Goal: Information Seeking & Learning: Check status

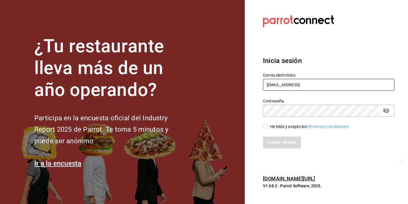
click at [313, 86] on input "[EMAIL_ADDRESS]" at bounding box center [329, 85] width 132 height 12
type input "[EMAIL_ADDRESS][DOMAIN_NAME]"
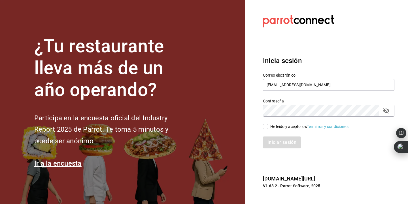
click at [265, 126] on input "He leído y acepto los Términos y condiciones." at bounding box center [265, 126] width 5 height 5
checkbox input "true"
click at [274, 139] on button "Iniciar sesión" at bounding box center [282, 142] width 39 height 12
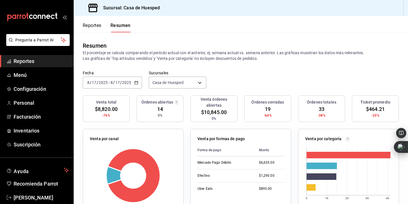
click at [110, 83] on div "[DATE] [DATE]" at bounding box center [121, 82] width 22 height 5
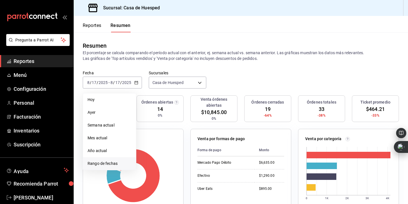
click at [112, 164] on span "Rango de fechas" at bounding box center [110, 163] width 44 height 6
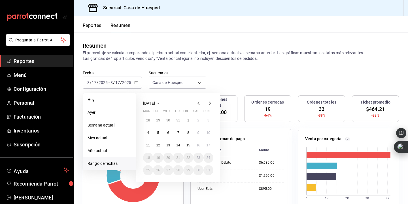
click at [210, 132] on abbr "10" at bounding box center [209, 133] width 4 height 4
click at [199, 145] on abbr "16" at bounding box center [198, 145] width 4 height 4
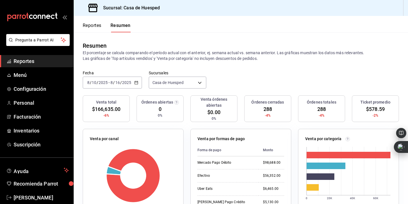
click at [94, 25] on button "Reportes" at bounding box center [92, 28] width 19 height 10
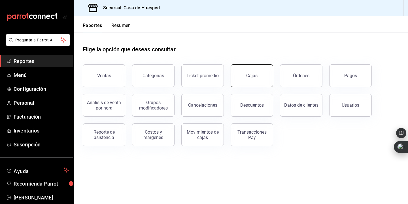
click at [257, 77] on div "Cajas" at bounding box center [251, 75] width 11 height 5
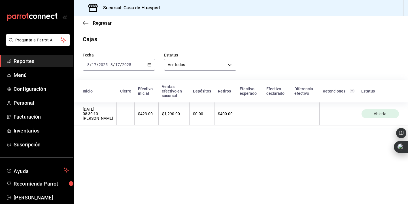
click at [135, 67] on div "2025-08-17 8 / 17 / 2025 - 2025-08-17 8 / 17 / 2025" at bounding box center [119, 65] width 72 height 12
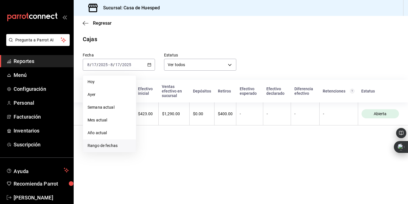
click at [113, 147] on span "Rango de fechas" at bounding box center [110, 146] width 44 height 6
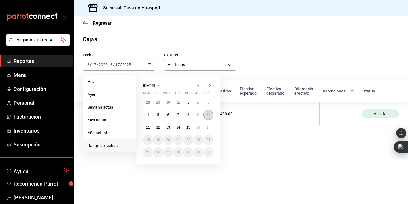
click at [208, 116] on abbr "10" at bounding box center [209, 115] width 4 height 4
click at [198, 126] on abbr "16" at bounding box center [198, 127] width 4 height 4
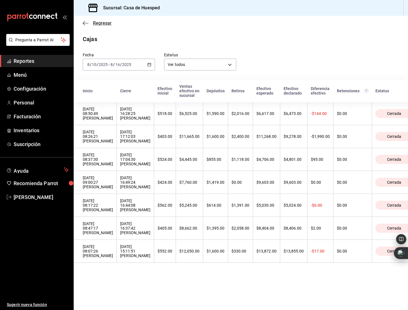
click at [85, 22] on icon "button" at bounding box center [86, 23] width 6 height 5
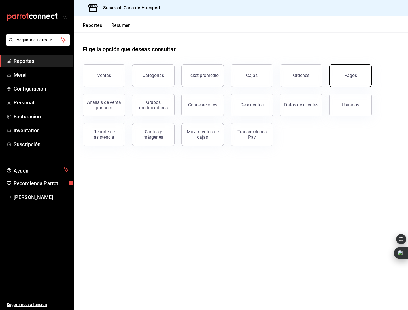
click at [354, 79] on button "Pagos" at bounding box center [350, 75] width 43 height 23
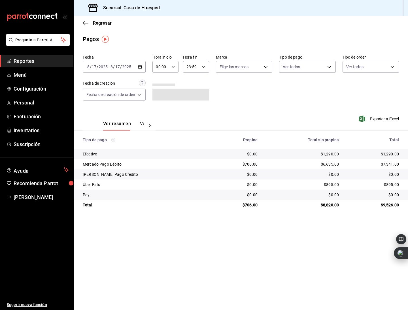
click at [125, 69] on input "2025" at bounding box center [127, 67] width 10 height 5
click at [108, 147] on span "Rango de fechas" at bounding box center [110, 148] width 44 height 6
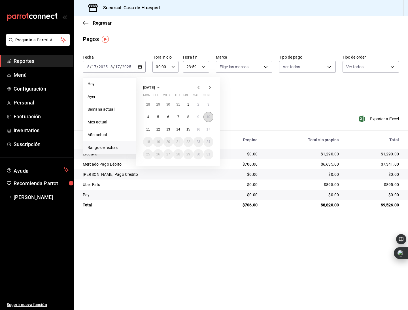
click at [209, 118] on abbr "10" at bounding box center [209, 117] width 4 height 4
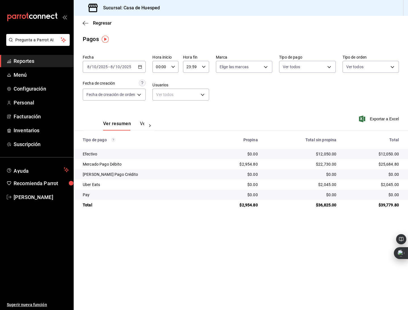
click at [130, 68] on input "2025" at bounding box center [127, 67] width 10 height 5
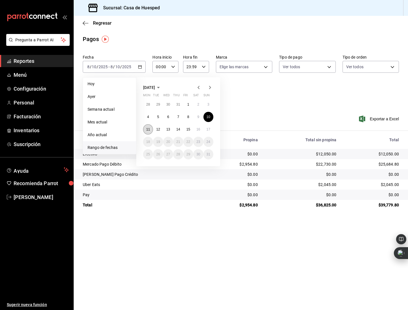
click at [150, 129] on button "11" at bounding box center [148, 129] width 10 height 10
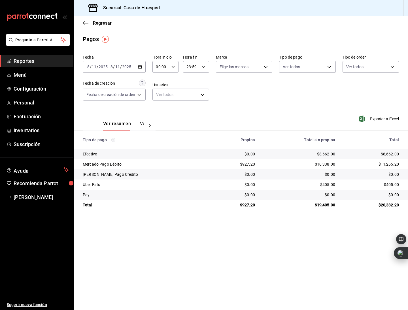
click at [123, 68] on input "2025" at bounding box center [127, 67] width 10 height 5
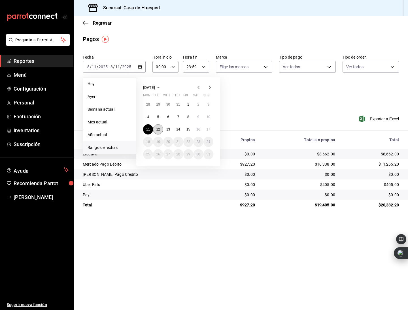
click at [160, 130] on abbr "12" at bounding box center [158, 130] width 4 height 4
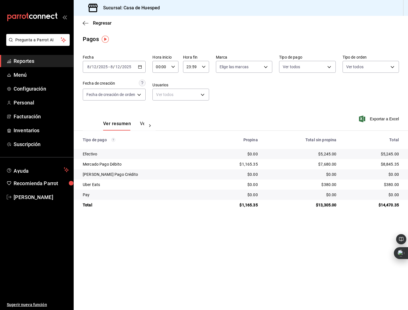
click at [127, 67] on input "2025" at bounding box center [127, 67] width 10 height 5
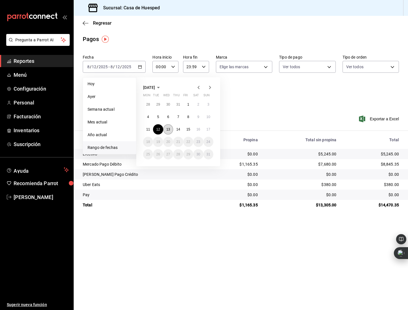
click at [170, 130] on abbr "13" at bounding box center [168, 130] width 4 height 4
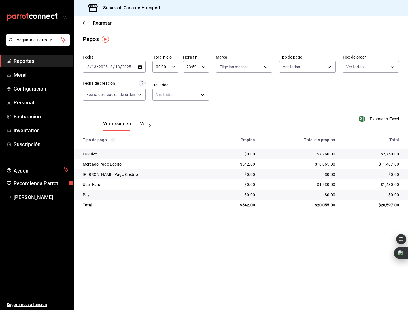
click at [131, 67] on input "2025" at bounding box center [127, 67] width 10 height 5
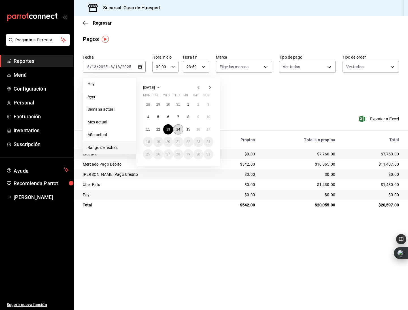
click at [177, 130] on abbr "14" at bounding box center [178, 130] width 4 height 4
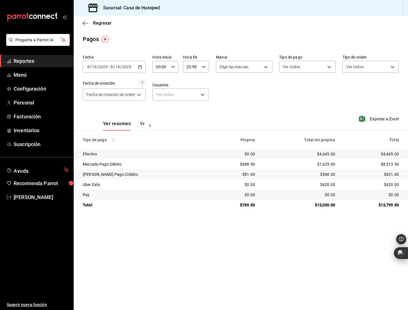
click at [109, 69] on span "-" at bounding box center [109, 67] width 1 height 5
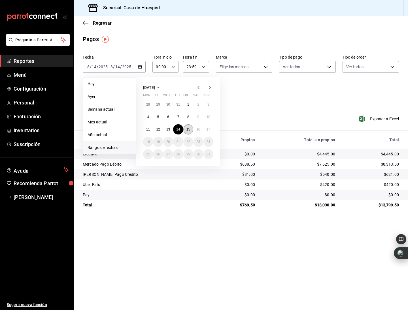
click at [187, 129] on abbr "15" at bounding box center [189, 130] width 4 height 4
click at [187, 130] on abbr "15" at bounding box center [189, 130] width 4 height 4
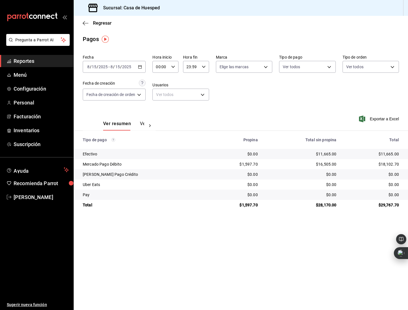
click at [124, 69] on input "2025" at bounding box center [127, 67] width 10 height 5
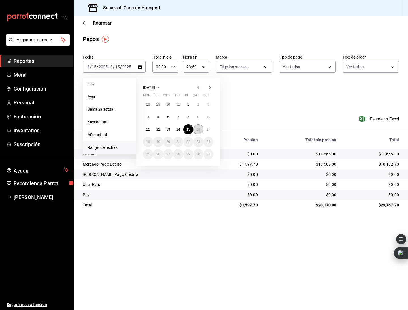
click at [194, 127] on button "16" at bounding box center [198, 129] width 10 height 10
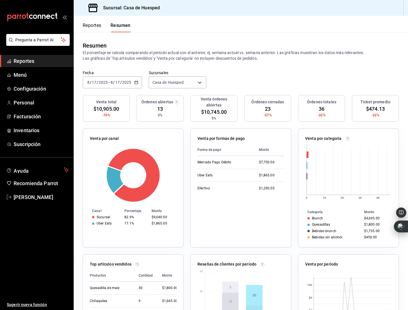
scroll to position [15, 0]
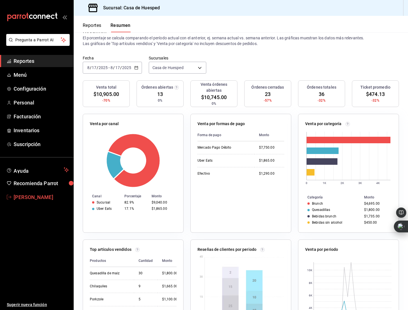
click at [29, 198] on span "[PERSON_NAME]" at bounding box center [41, 198] width 55 height 8
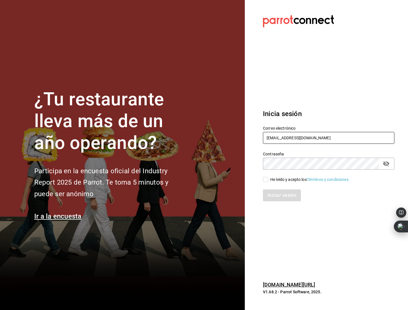
click at [320, 139] on input "[EMAIL_ADDRESS][DOMAIN_NAME]" at bounding box center [329, 138] width 132 height 12
type input "[EMAIL_ADDRESS]"
click at [267, 182] on input "He leído y acepto los Términos y condiciones." at bounding box center [265, 179] width 5 height 5
checkbox input "true"
click at [280, 196] on button "Iniciar sesión" at bounding box center [282, 196] width 39 height 12
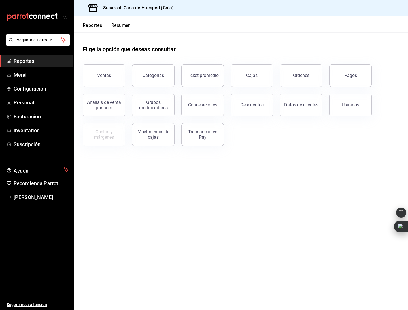
click at [124, 26] on button "Resumen" at bounding box center [121, 28] width 20 height 10
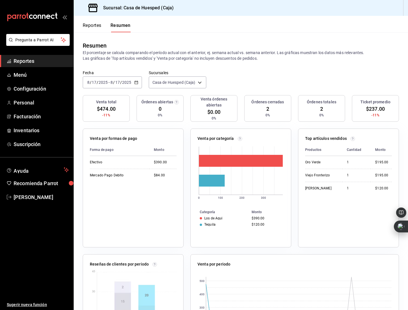
click at [124, 83] on input "2025" at bounding box center [127, 82] width 10 height 5
click at [111, 108] on li "Ayer" at bounding box center [109, 112] width 53 height 13
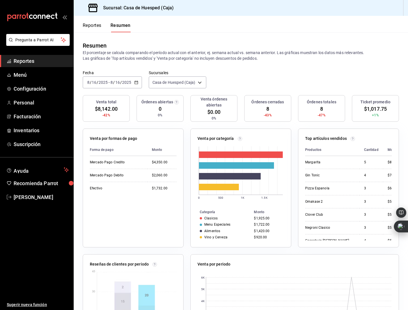
click at [126, 81] on input "2025" at bounding box center [127, 82] width 10 height 5
click at [112, 163] on span "Rango de fechas" at bounding box center [110, 163] width 44 height 6
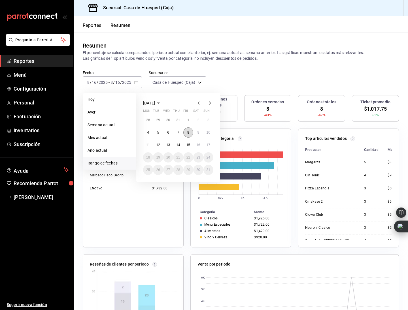
click at [187, 132] on button "8" at bounding box center [188, 133] width 10 height 10
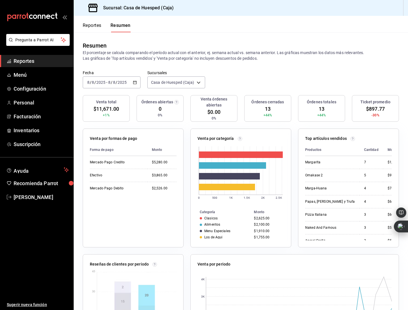
click at [124, 85] on div "[DATE] [DATE] - [DATE] [DATE]" at bounding box center [112, 83] width 58 height 12
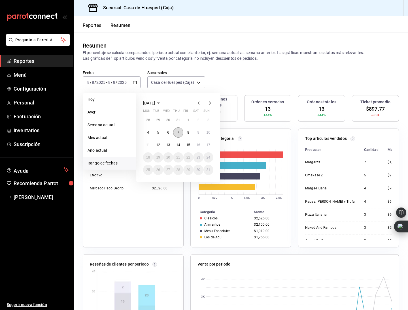
click at [180, 133] on button "7" at bounding box center [178, 133] width 10 height 10
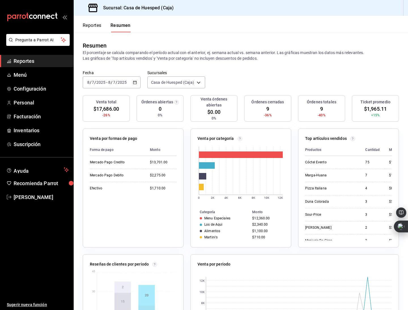
click at [281, 78] on div "Fecha [DATE] [DATE] - [DATE] [DATE] Sucursales [GEOGRAPHIC_DATA] (Caja) [object…" at bounding box center [241, 82] width 335 height 25
